Goal: Find specific page/section: Find specific page/section

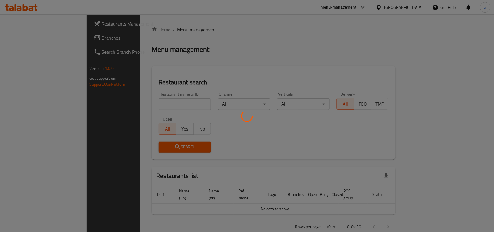
click at [409, 7] on div at bounding box center [247, 116] width 494 height 232
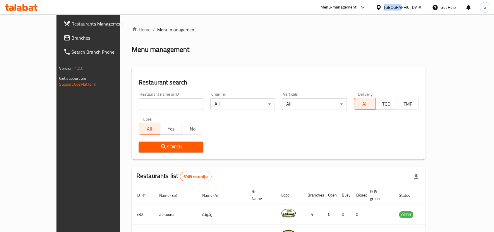
click at [409, 7] on div "[GEOGRAPHIC_DATA]" at bounding box center [403, 7] width 39 height 6
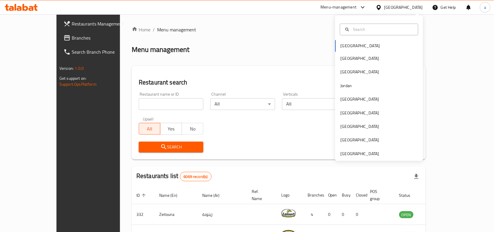
click at [342, 162] on div "Home / Menu management Menu management Restaurant search Restaurant name or ID …" at bounding box center [279, 208] width 294 height 365
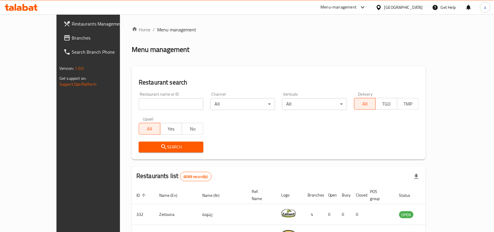
click at [381, 5] on icon at bounding box center [379, 7] width 4 height 5
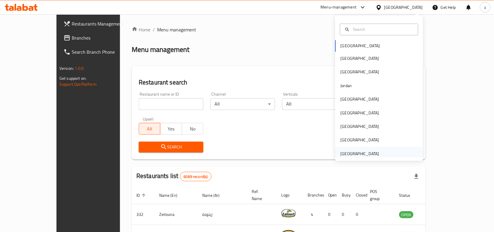
click at [358, 151] on div "[GEOGRAPHIC_DATA]" at bounding box center [360, 153] width 39 height 6
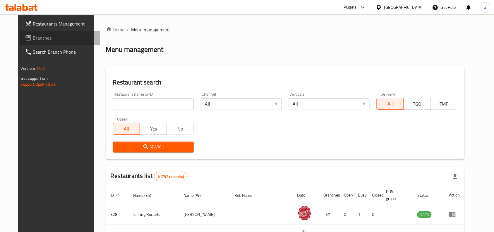
click at [35, 43] on link "Branches" at bounding box center [60, 38] width 80 height 14
